Goal: Check status: Check status

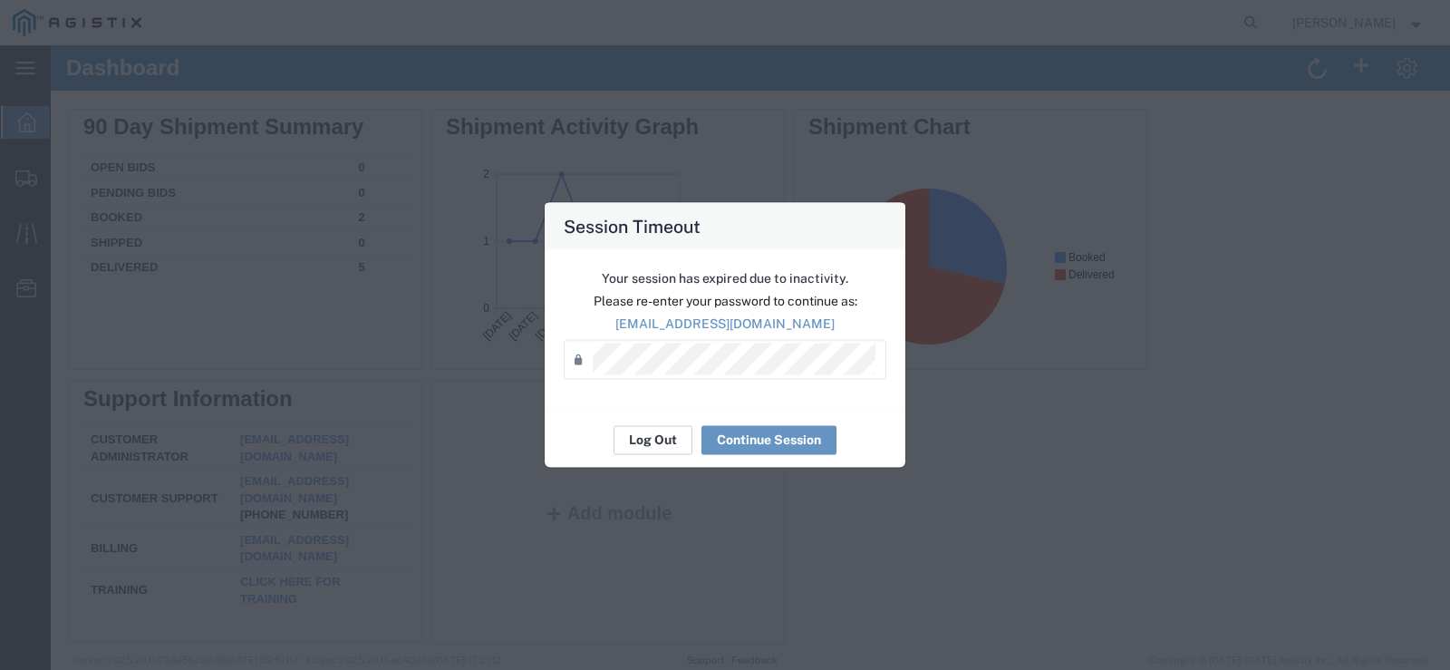
click at [651, 436] on button "Log Out" at bounding box center [653, 439] width 79 height 29
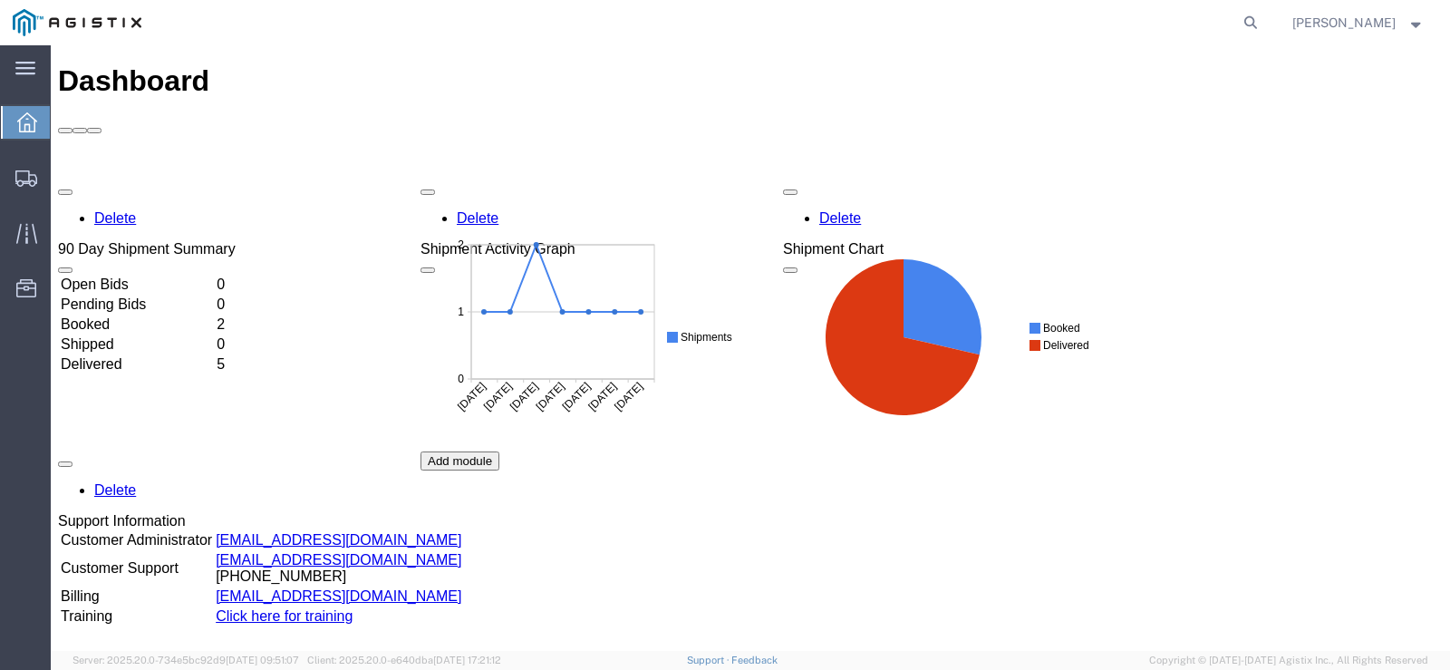
click at [126, 315] on td "Booked" at bounding box center [137, 324] width 154 height 18
